Goal: Book appointment/travel/reservation

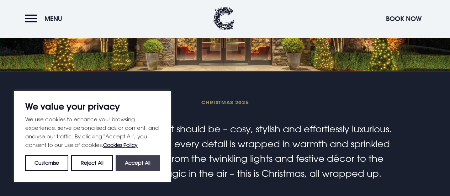
click at [137, 161] on button "Accept All" at bounding box center [138, 163] width 44 height 16
checkbox input "true"
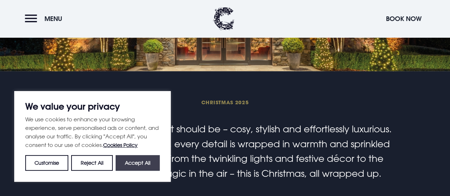
checkbox input "true"
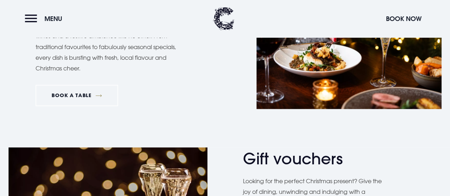
scroll to position [569, 0]
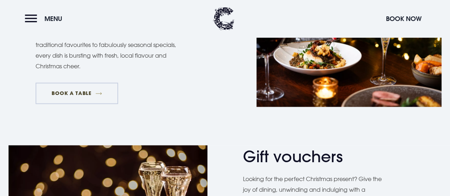
click at [79, 95] on link "BOOK A TABLE" at bounding box center [77, 92] width 82 height 21
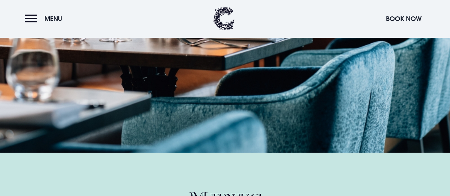
scroll to position [995, 0]
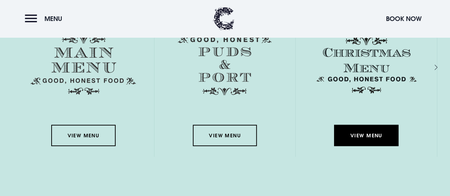
click at [365, 136] on link "View Menu" at bounding box center [366, 135] width 64 height 21
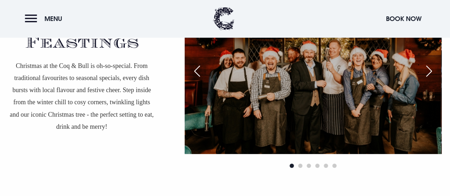
scroll to position [1244, 0]
